Goal: Find specific page/section: Find specific page/section

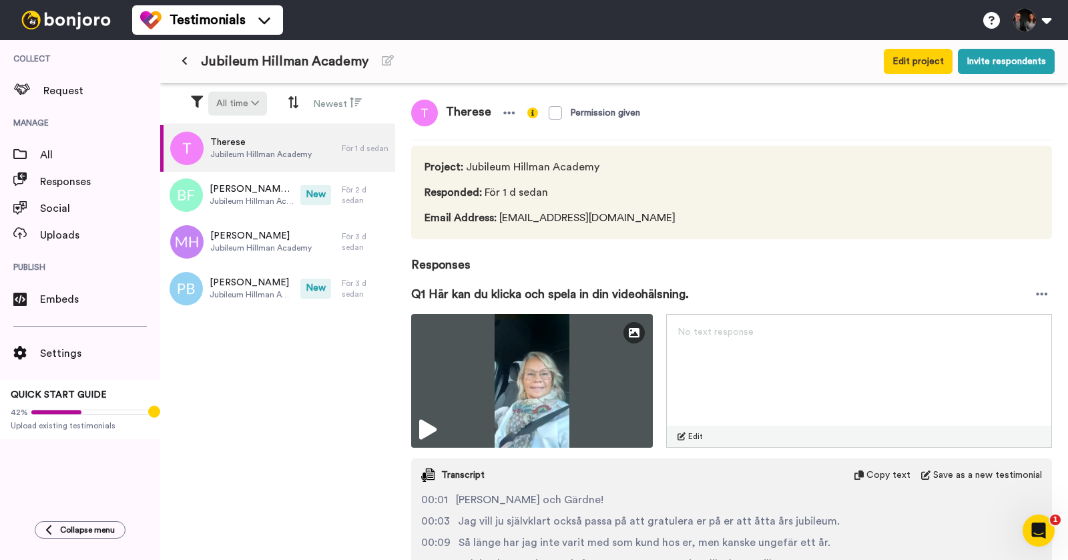
click at [249, 101] on button "All time" at bounding box center [237, 103] width 59 height 24
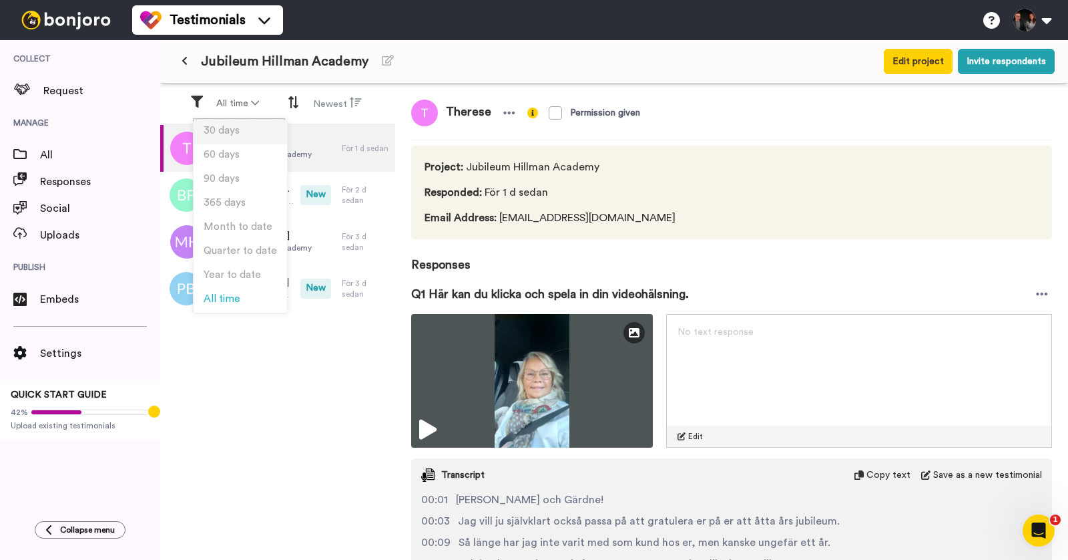
click at [218, 130] on span "30 days" at bounding box center [222, 131] width 36 height 10
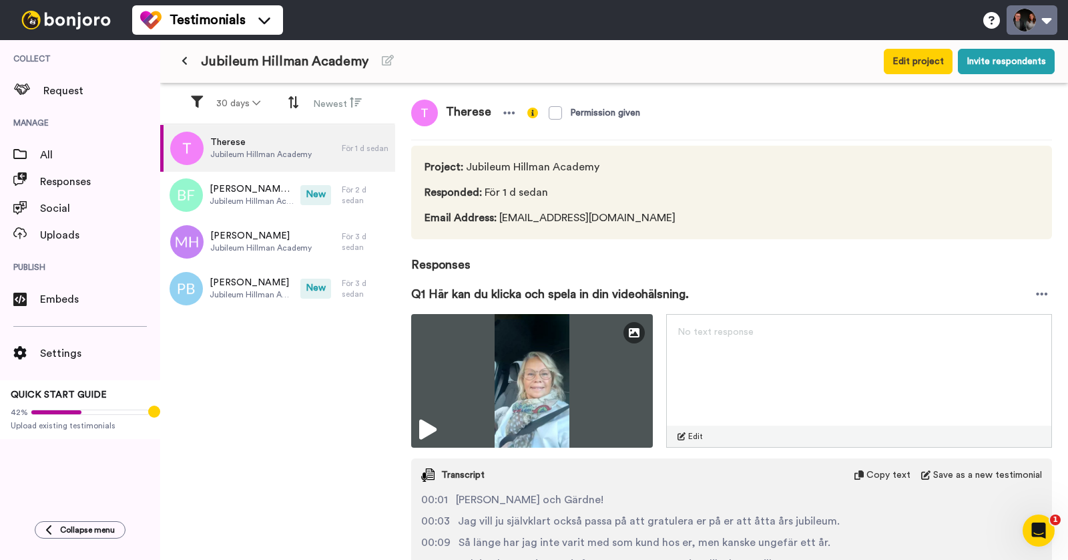
click at [1046, 18] on button at bounding box center [1032, 19] width 51 height 29
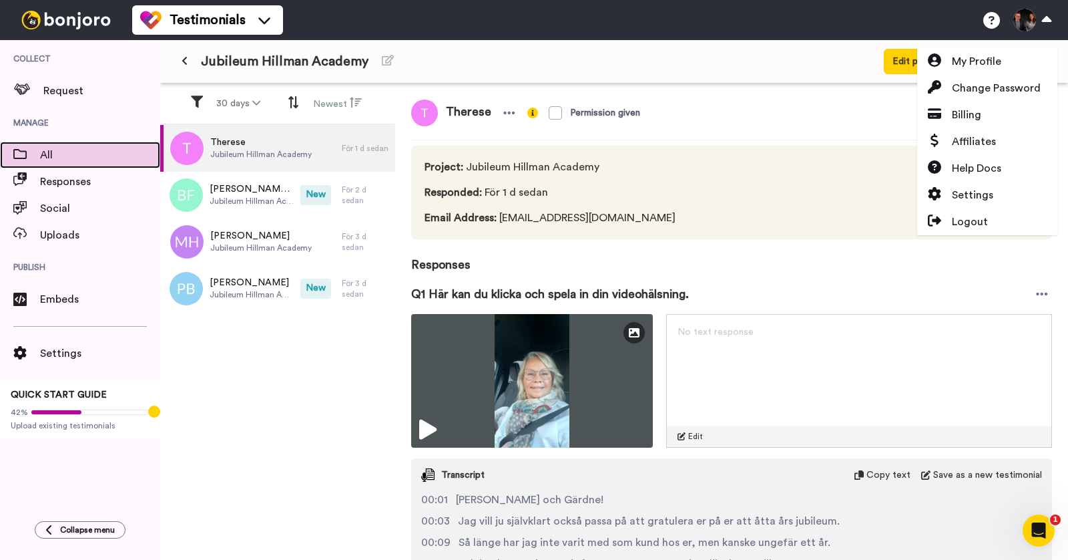
click at [73, 154] on span "All" at bounding box center [100, 155] width 120 height 16
